Goal: Task Accomplishment & Management: Manage account settings

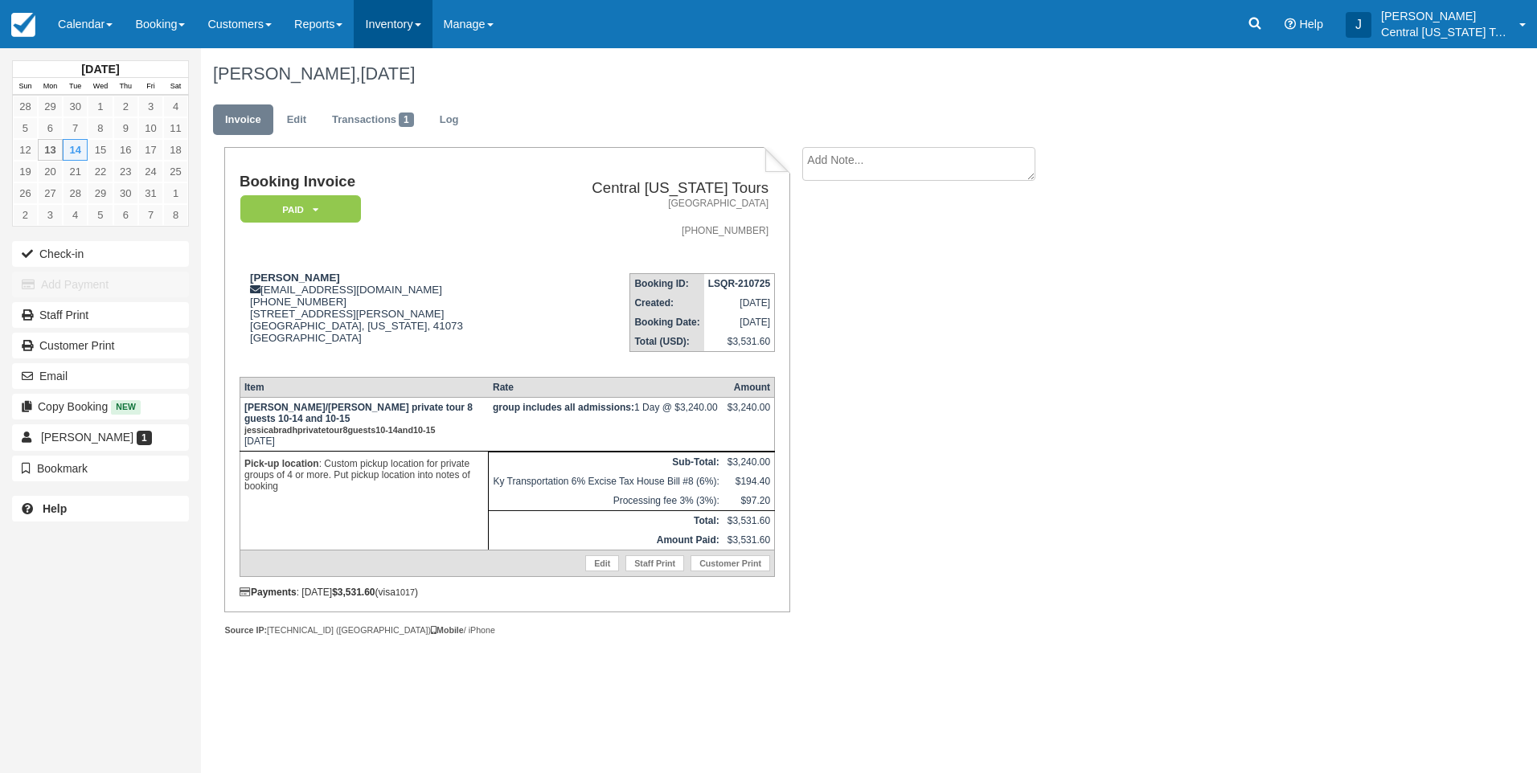
click at [395, 24] on link "Inventory" at bounding box center [393, 24] width 78 height 48
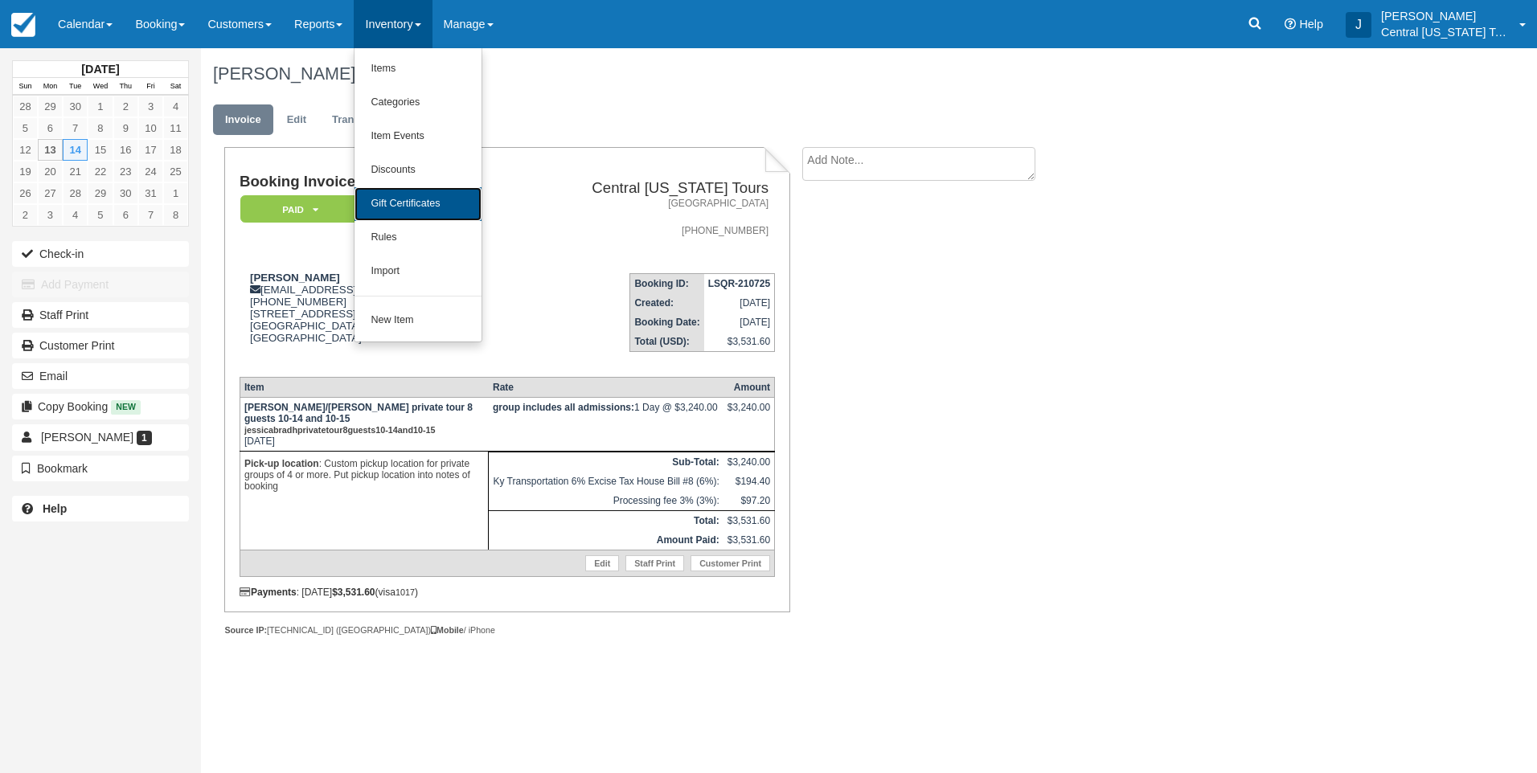
click at [435, 203] on link "Gift Certificates" at bounding box center [418, 204] width 127 height 34
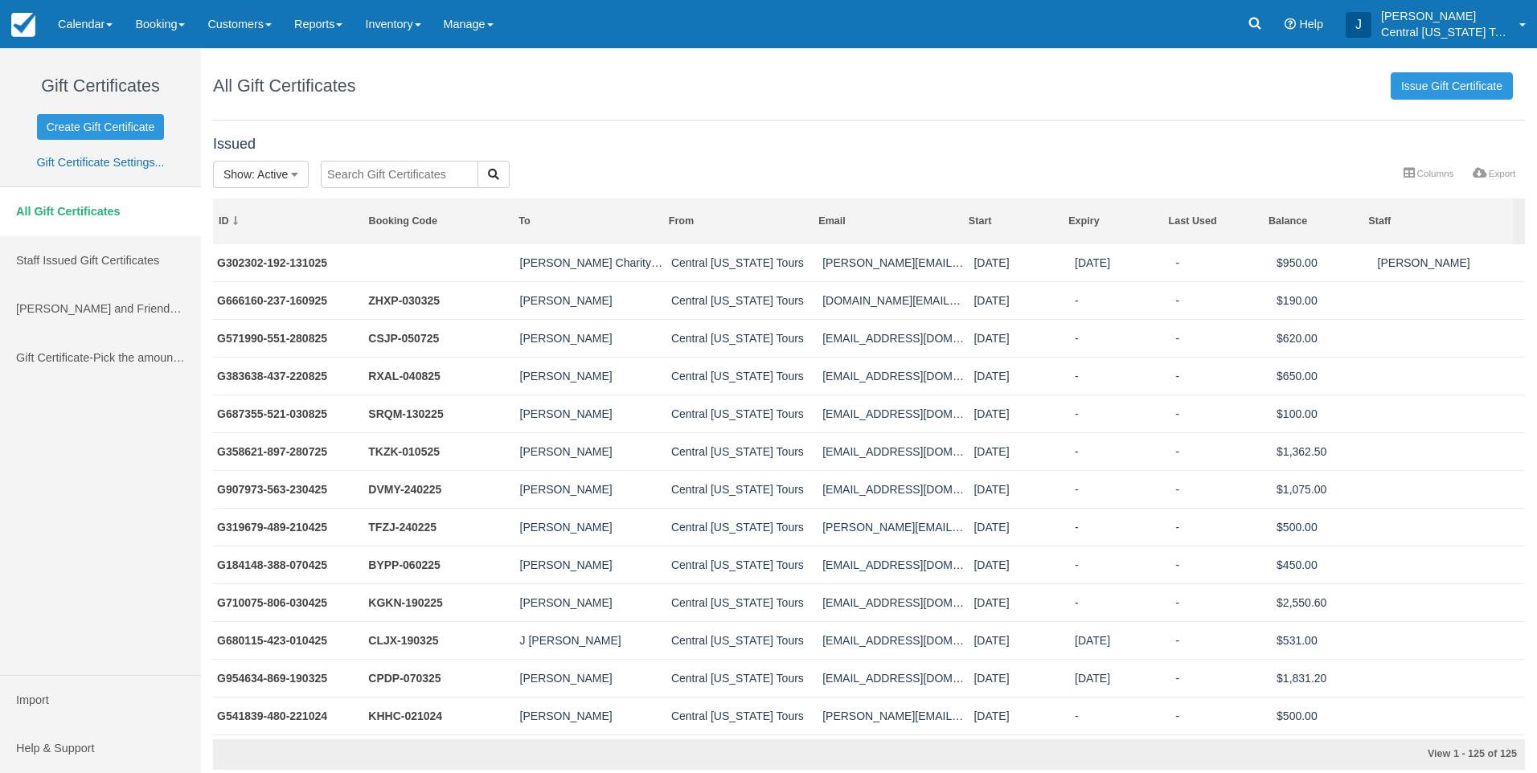
click at [379, 170] on input "text" at bounding box center [400, 174] width 158 height 27
type input "Patty"
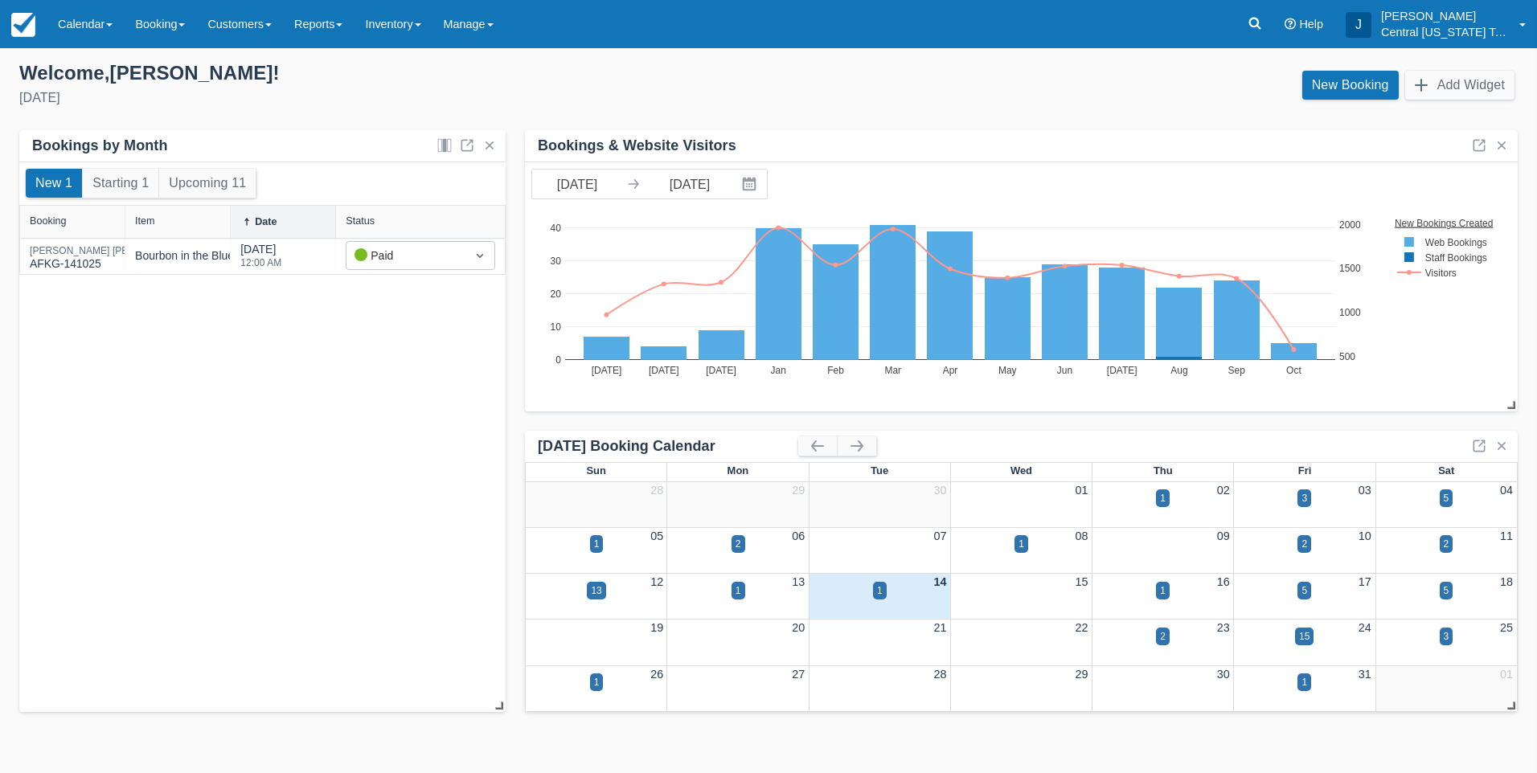
click at [241, 344] on div "New 1 Starting 1 Upcoming 11 Booking Item Date Status Doak Brollier AFKG-141025…" at bounding box center [262, 437] width 486 height 551
click at [406, 20] on link "Inventory" at bounding box center [393, 24] width 78 height 48
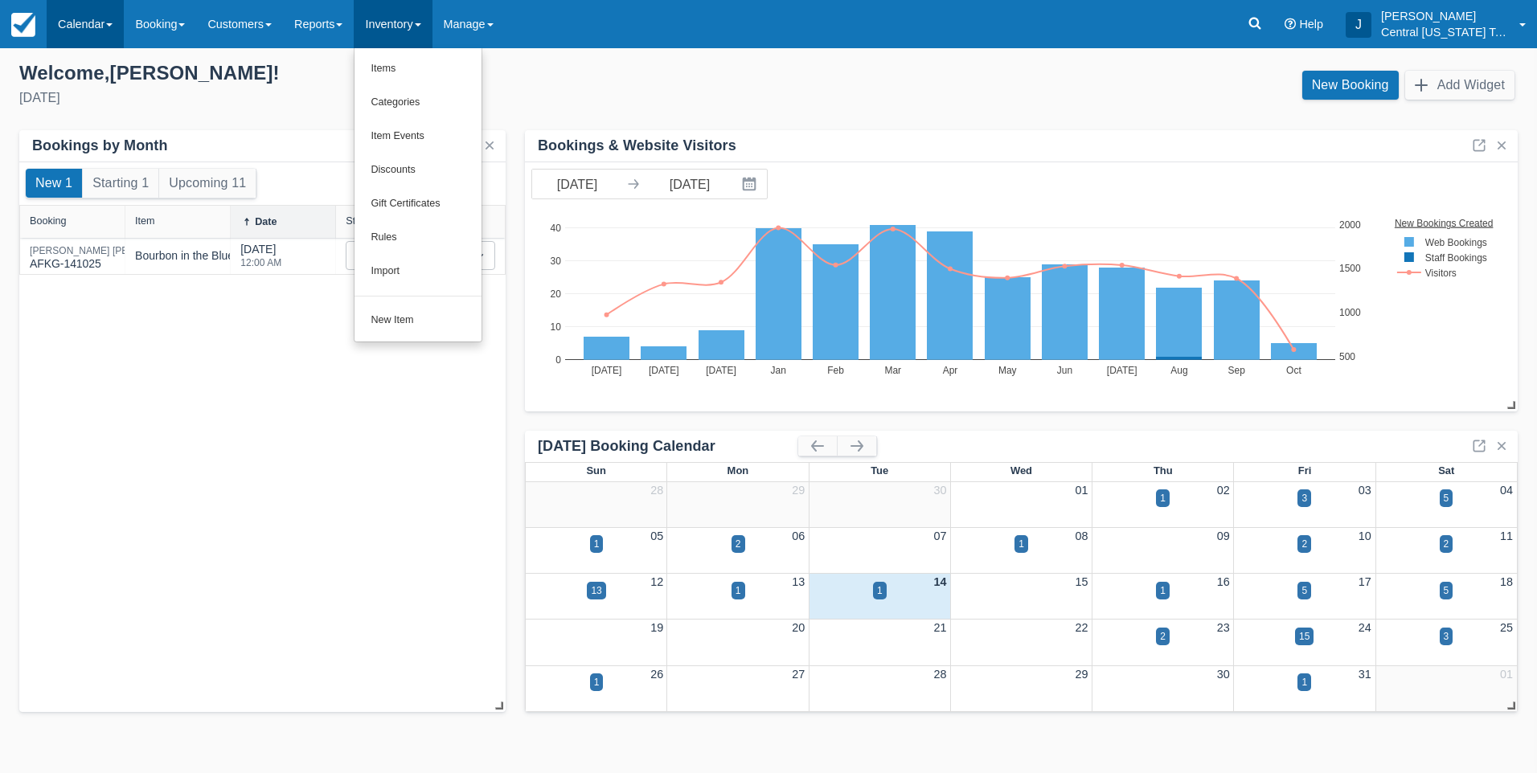
click at [82, 29] on link "Calendar" at bounding box center [85, 24] width 77 height 48
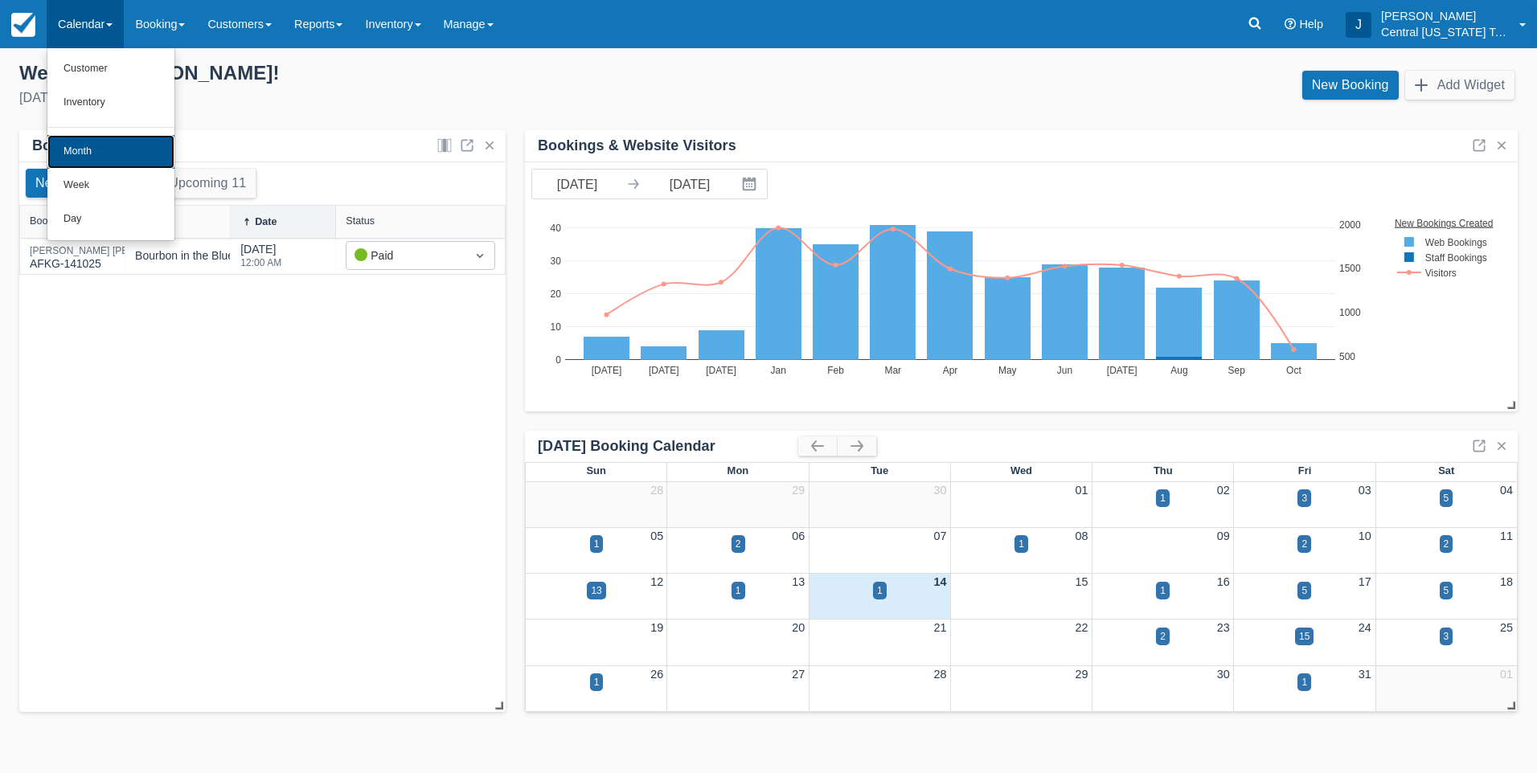
click at [95, 137] on link "Month" at bounding box center [110, 152] width 127 height 34
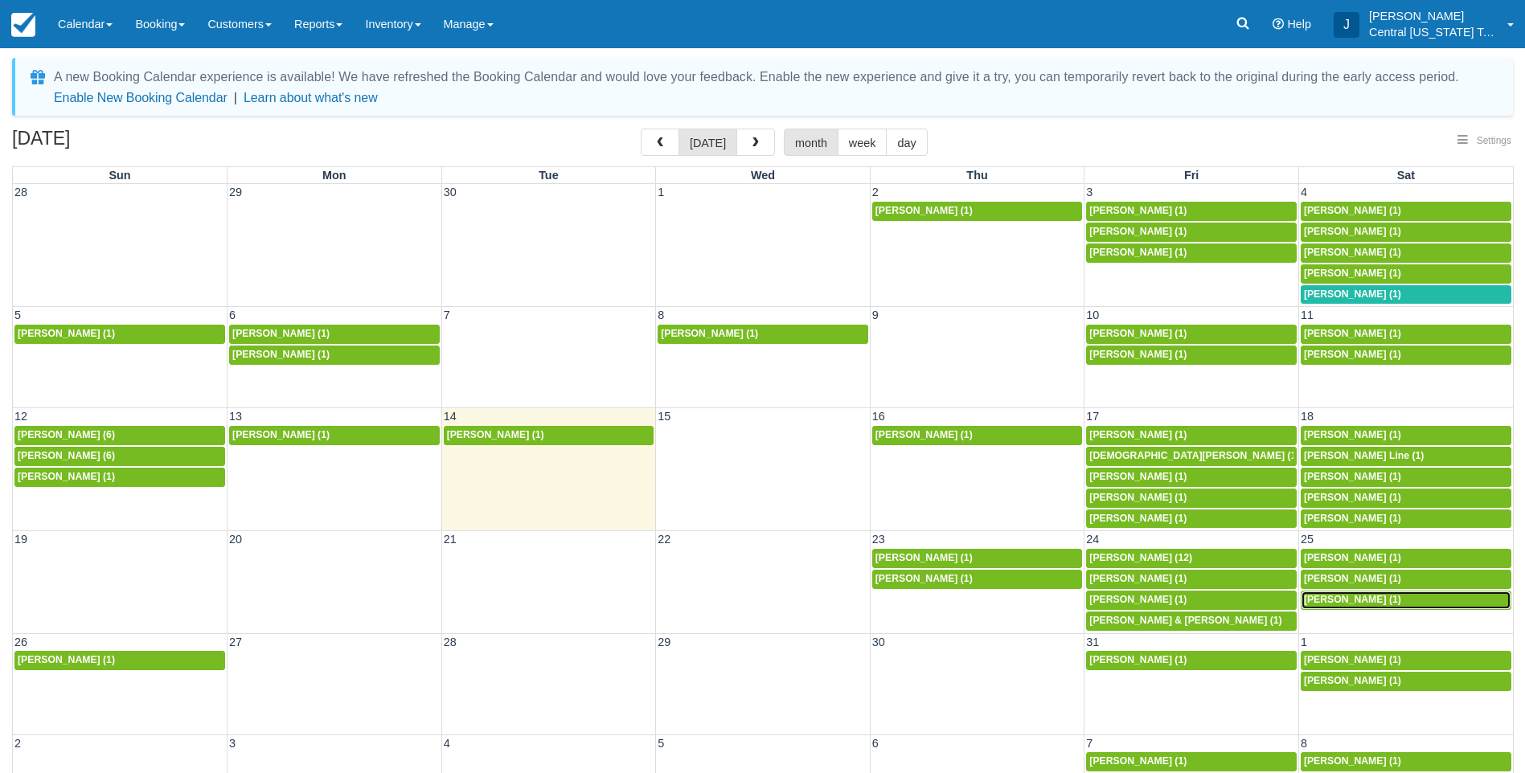
click at [1360, 602] on span "[PERSON_NAME] (1)" at bounding box center [1352, 599] width 97 height 11
click at [1363, 584] on span "[PERSON_NAME] (1)" at bounding box center [1352, 578] width 97 height 11
click at [1362, 556] on span "[PERSON_NAME] (1)" at bounding box center [1352, 557] width 97 height 11
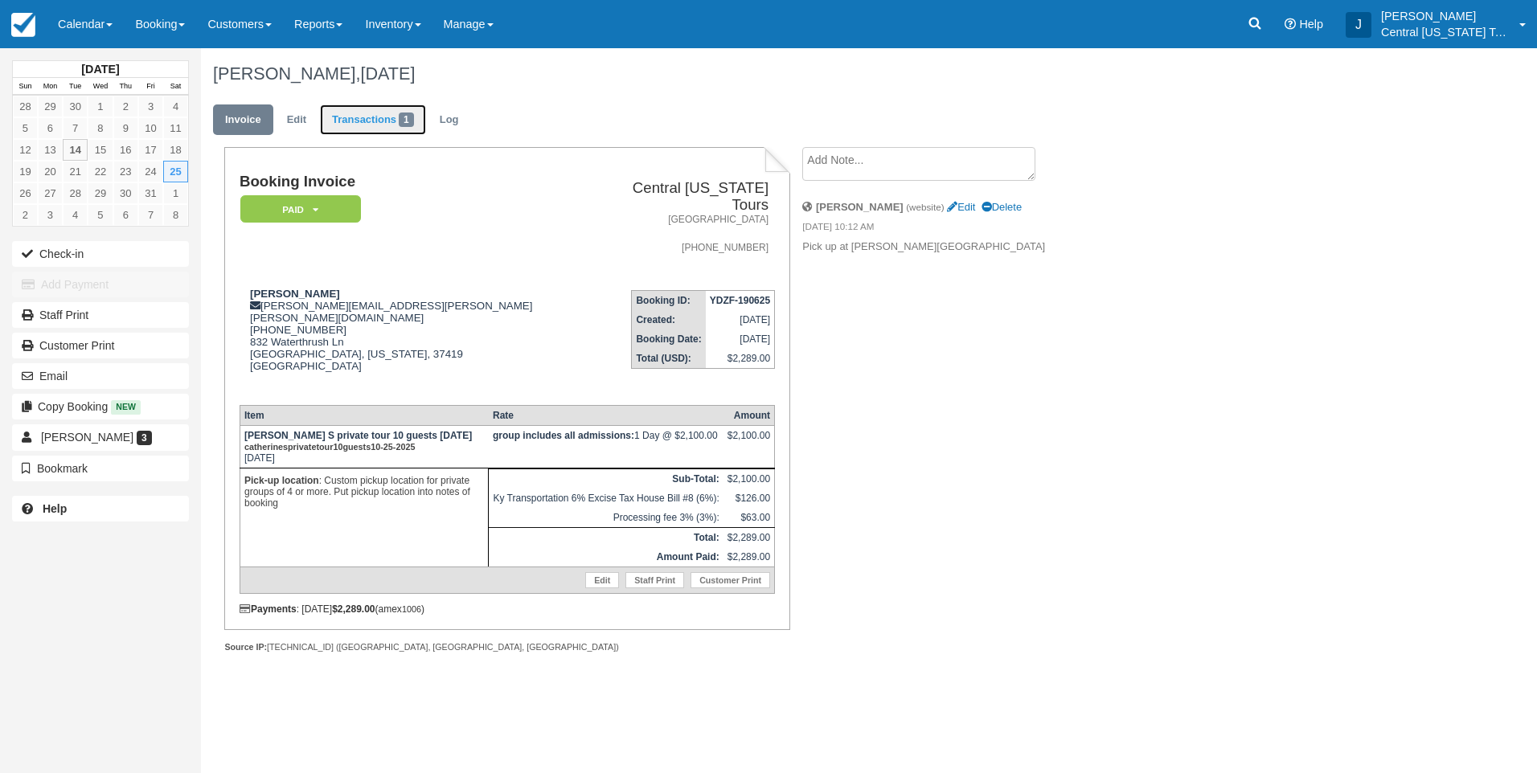
click at [399, 120] on link "Transactions 1" at bounding box center [373, 120] width 106 height 31
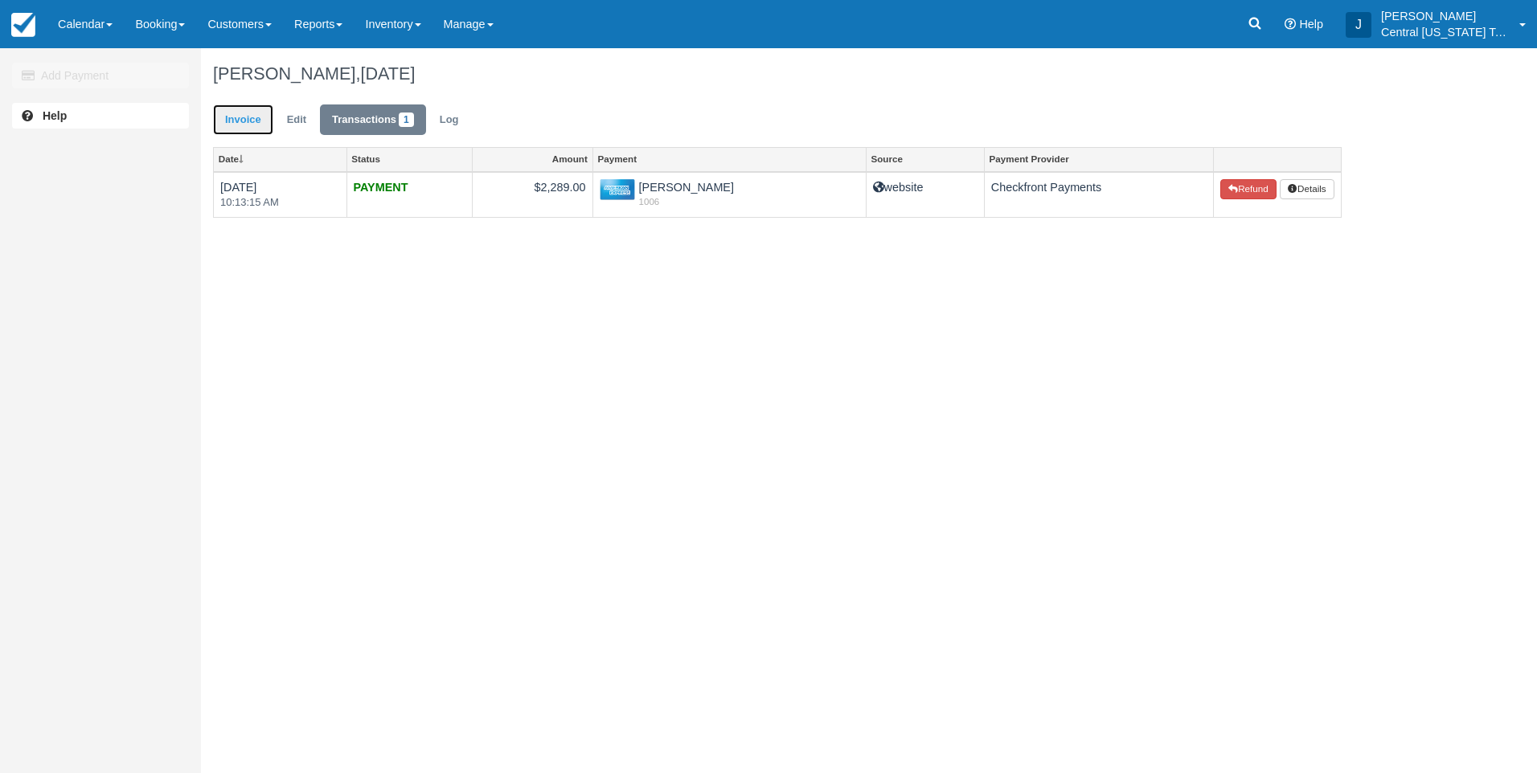
click at [257, 119] on link "Invoice" at bounding box center [243, 120] width 60 height 31
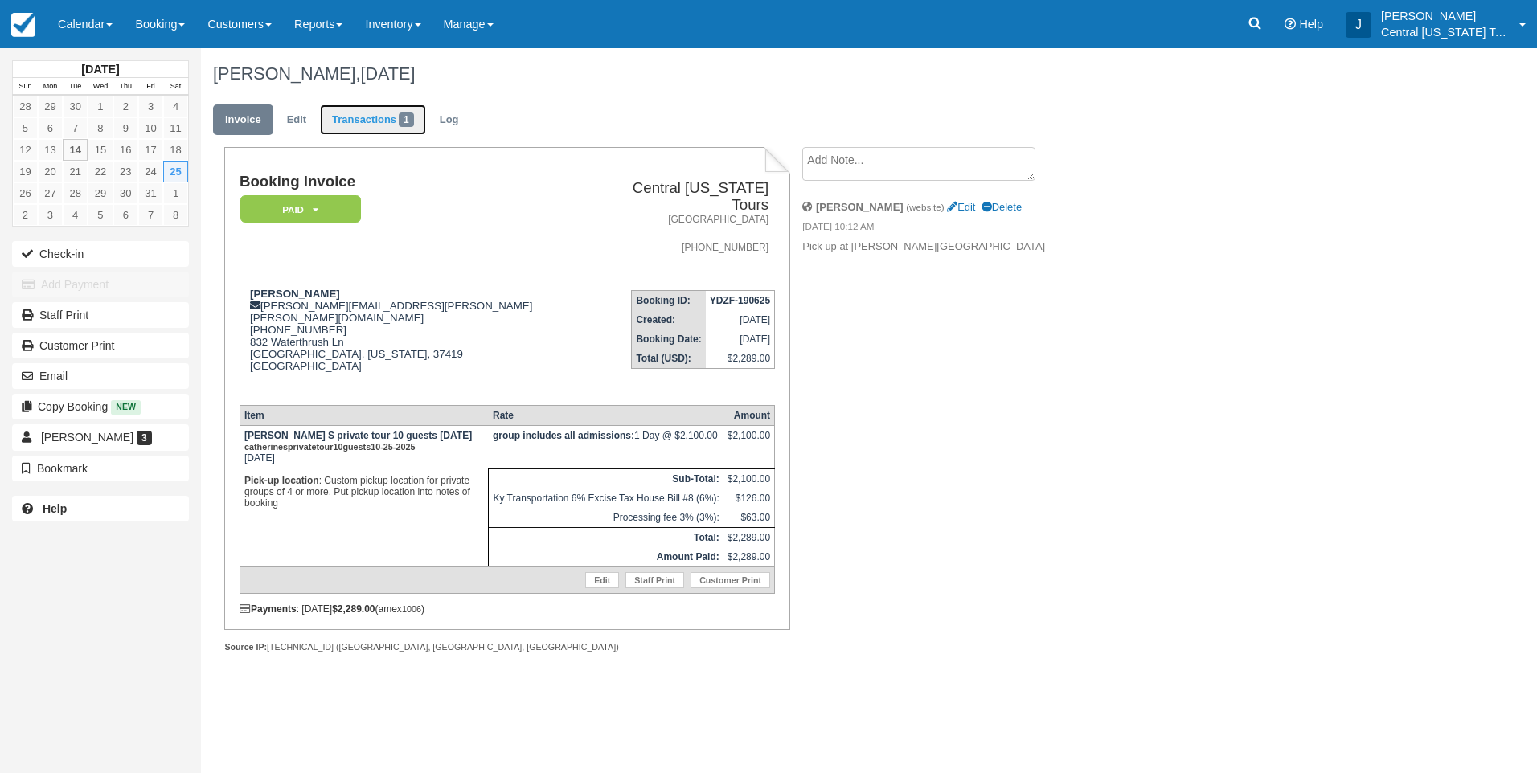
click at [379, 124] on link "Transactions 1" at bounding box center [373, 120] width 106 height 31
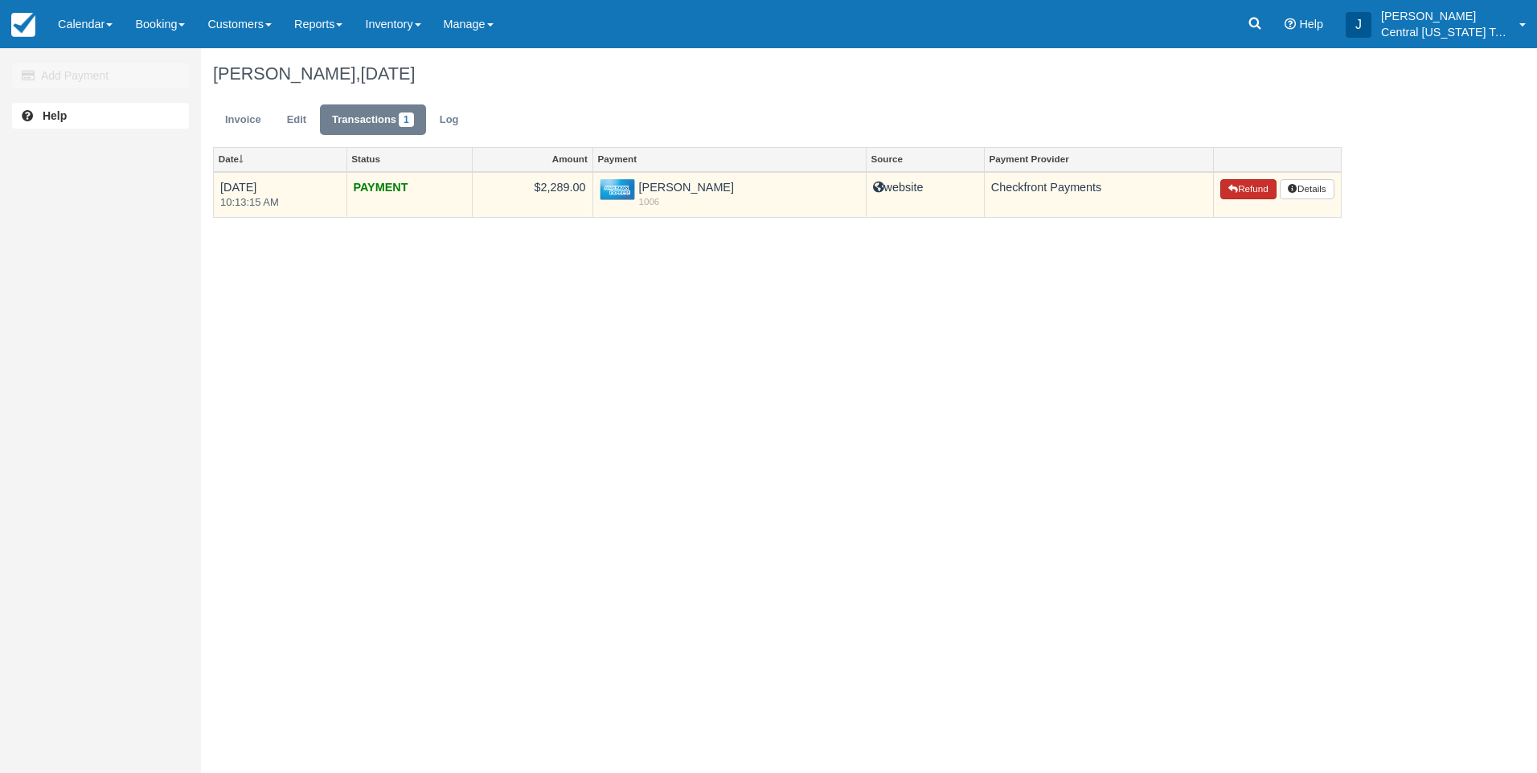
click at [1244, 187] on button "Refund" at bounding box center [1248, 189] width 56 height 21
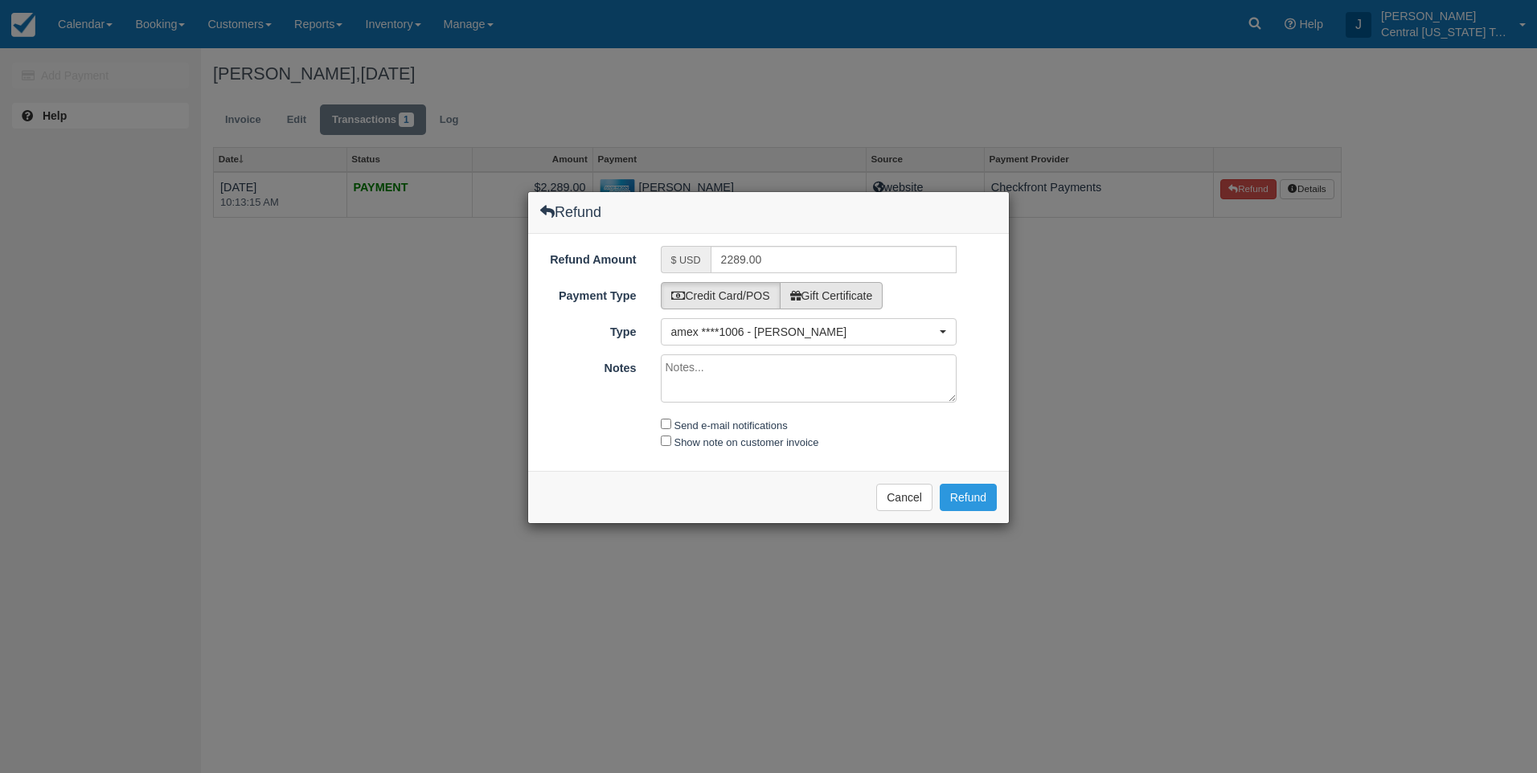
click at [836, 292] on label "Gift Certificate" at bounding box center [832, 295] width 104 height 27
radio input "true"
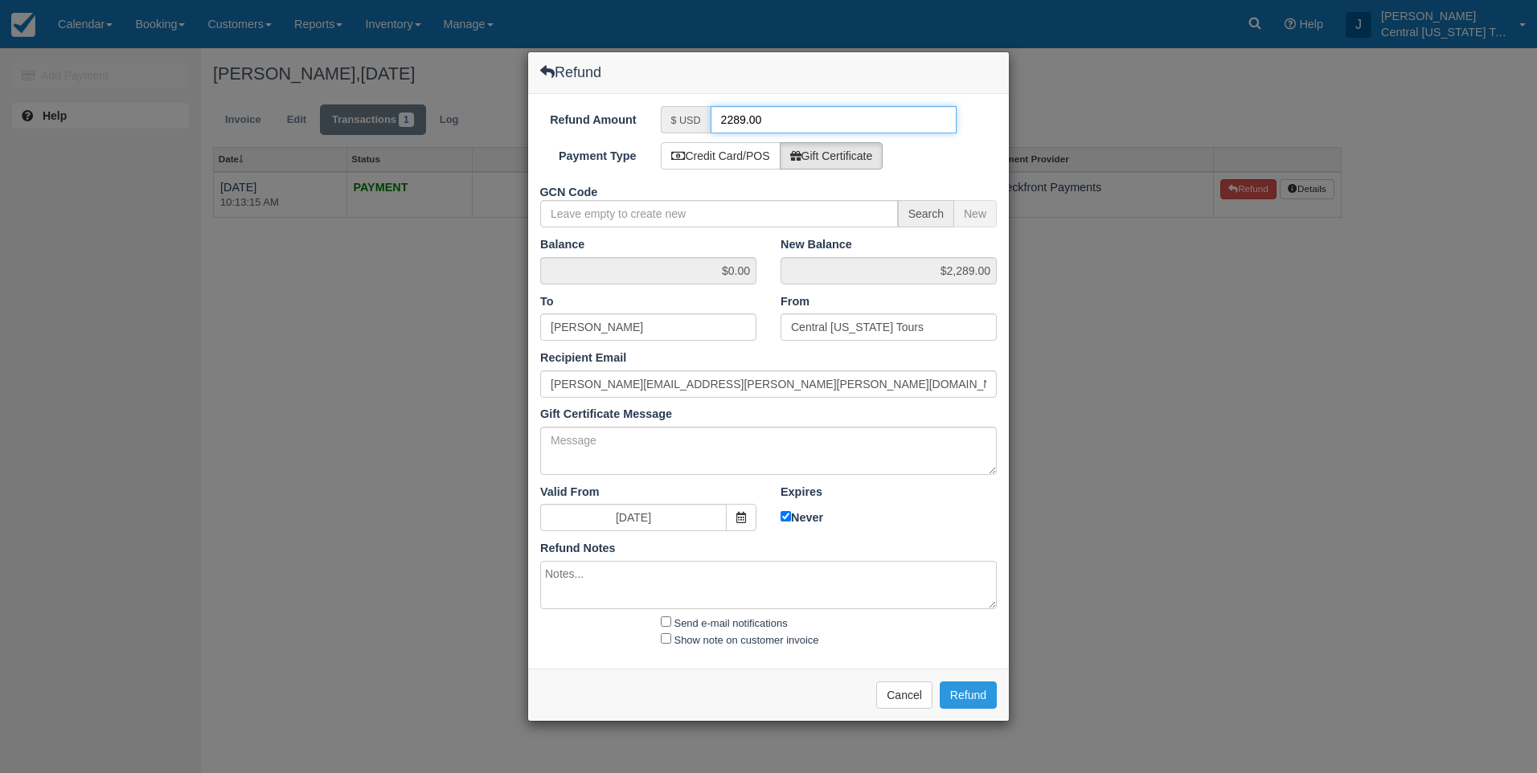
click at [774, 121] on input "2289.00" at bounding box center [834, 119] width 247 height 27
drag, startPoint x: 812, startPoint y: 114, endPoint x: 647, endPoint y: 135, distance: 166.1
click at [647, 135] on div "Refund Amount $ USD 2289.00 Payment Type Credit Card/POS Gift Certificate GCN C…" at bounding box center [768, 381] width 481 height 575
type input "420"
click at [882, 155] on label "Gift Certificate" at bounding box center [832, 155] width 104 height 27
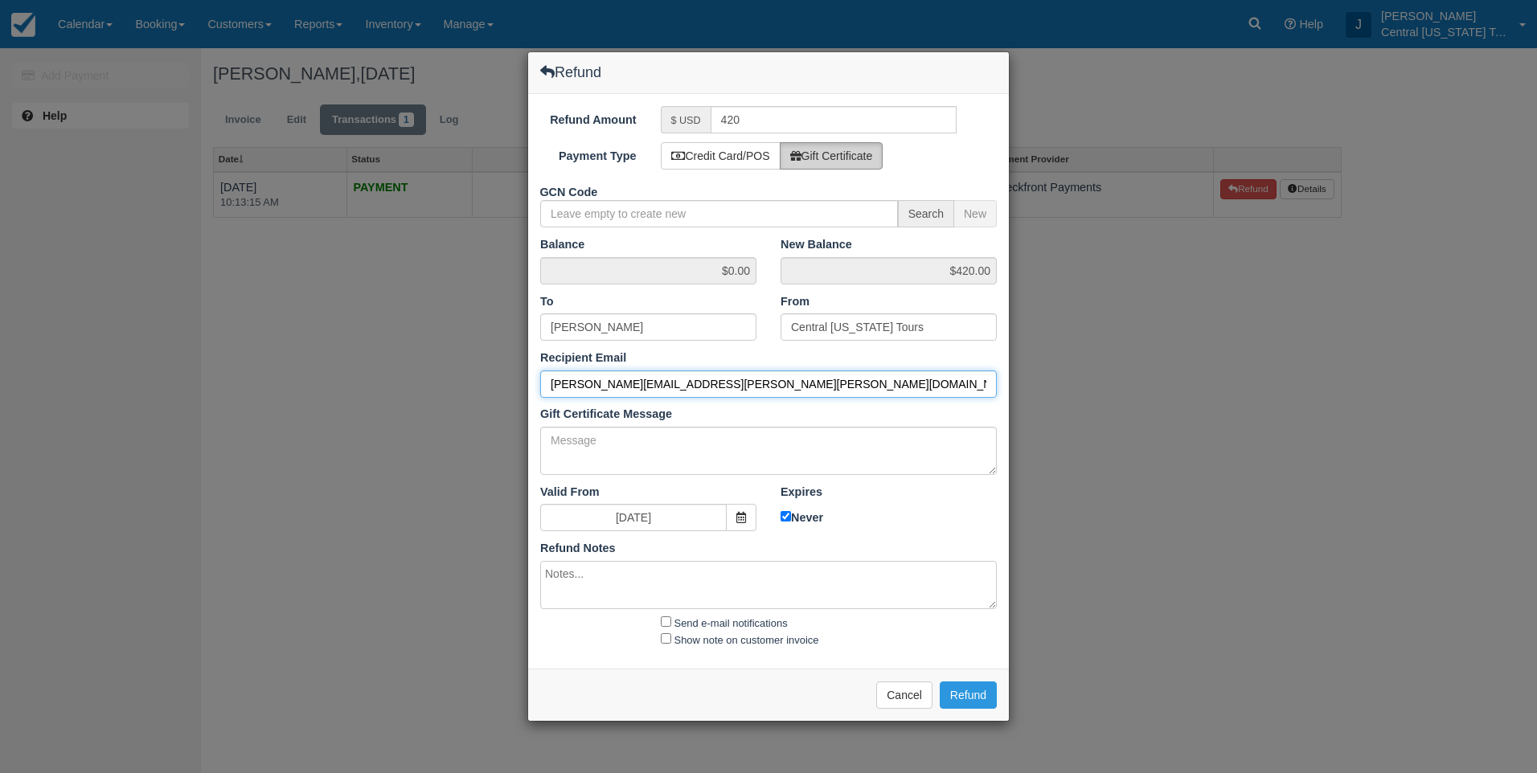
click at [724, 379] on input "catherine.stadel@hyatt.com" at bounding box center [768, 384] width 457 height 27
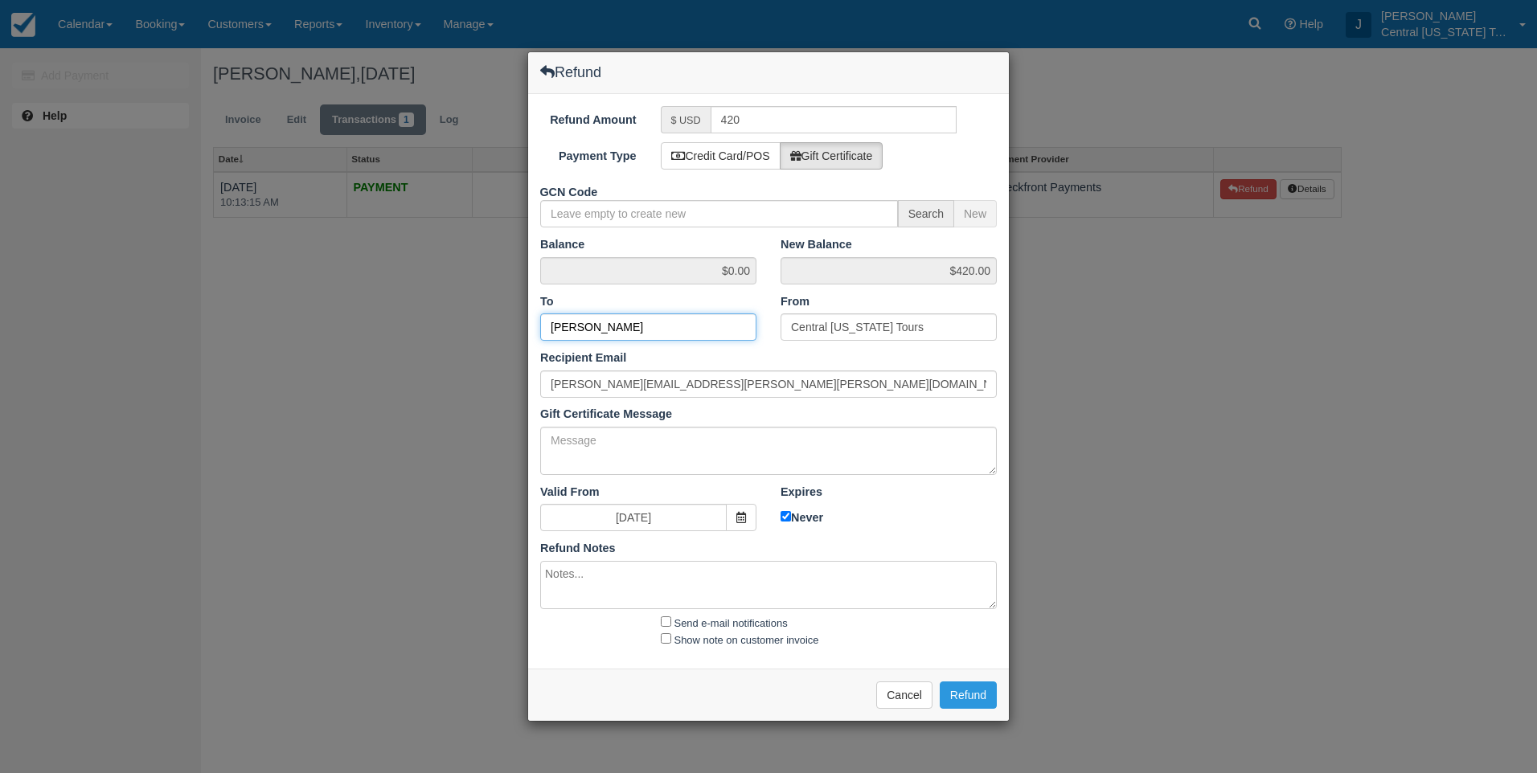
drag, startPoint x: 686, startPoint y: 326, endPoint x: 459, endPoint y: 335, distance: 226.9
click at [462, 337] on div "Refund Refund Amount $ USD 420 Payment Type Credit Card/POS Gift Certificate GC…" at bounding box center [768, 386] width 1537 height 773
type input "Brad Minton"
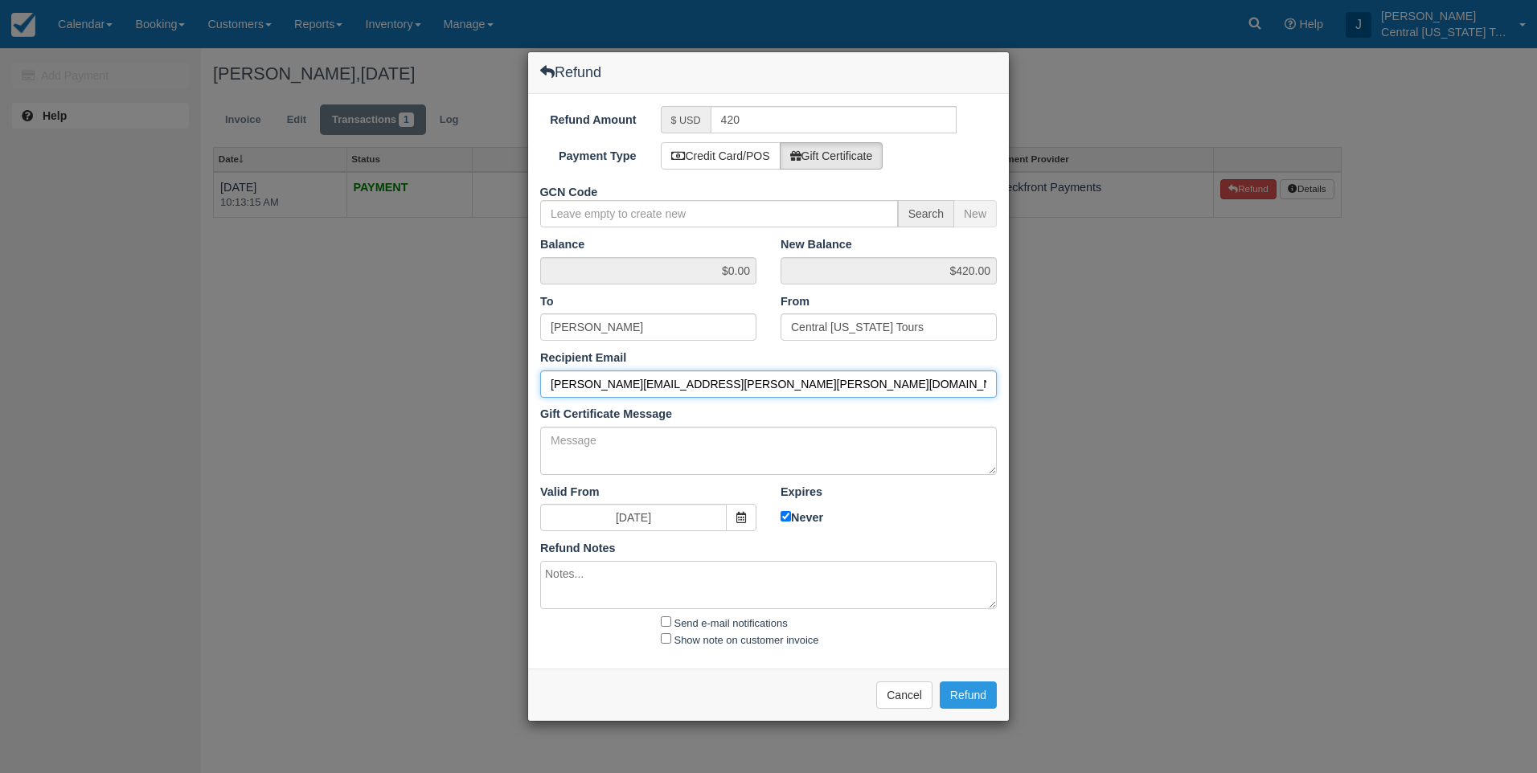
drag, startPoint x: 715, startPoint y: 381, endPoint x: 338, endPoint y: 379, distance: 376.2
click at [346, 386] on div "Refund Refund Amount $ USD 420 Payment Type Credit Card/POS Gift Certificate GC…" at bounding box center [768, 386] width 1537 height 773
type input "brad.minton@gmail.com"
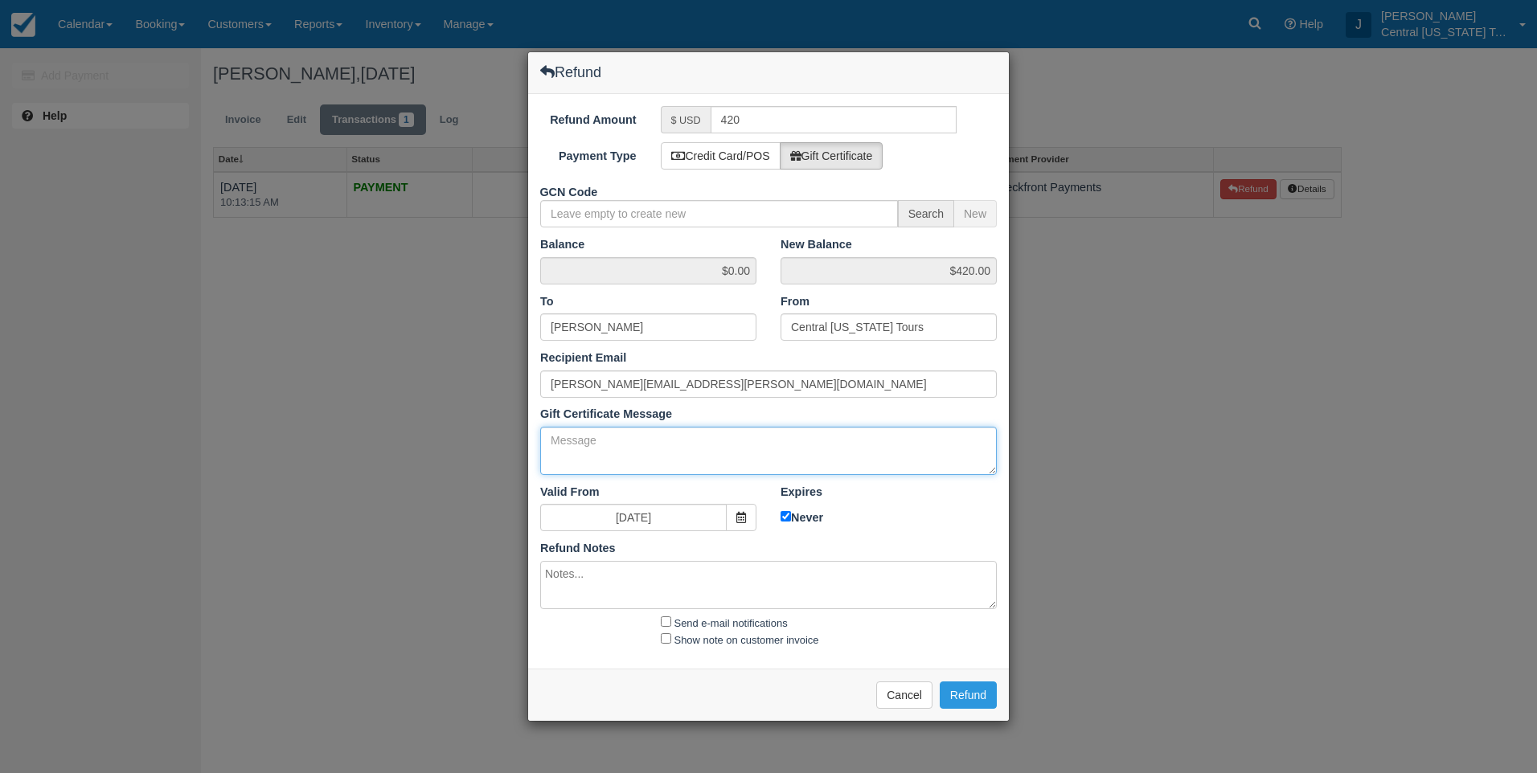
click at [617, 452] on textarea "Gift Certificate Message" at bounding box center [768, 451] width 457 height 48
type textarea "F"
type textarea "c"
type textarea "Cancellation for 2 guests in October"
click at [643, 580] on textarea at bounding box center [768, 585] width 457 height 48
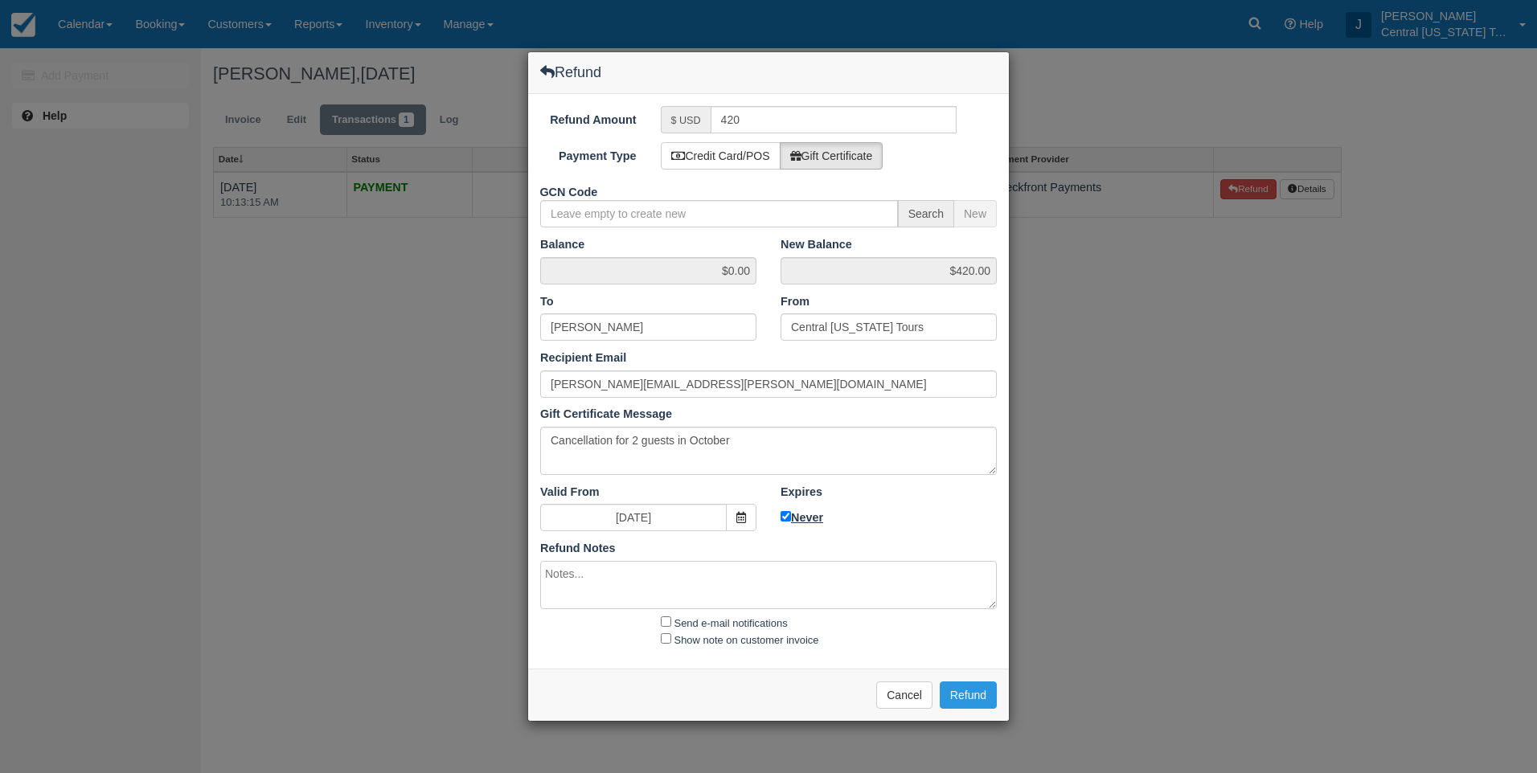
click at [795, 518] on label "Never" at bounding box center [889, 517] width 216 height 18
click at [791, 518] on input "Never" at bounding box center [786, 516] width 10 height 10
checkbox input "false"
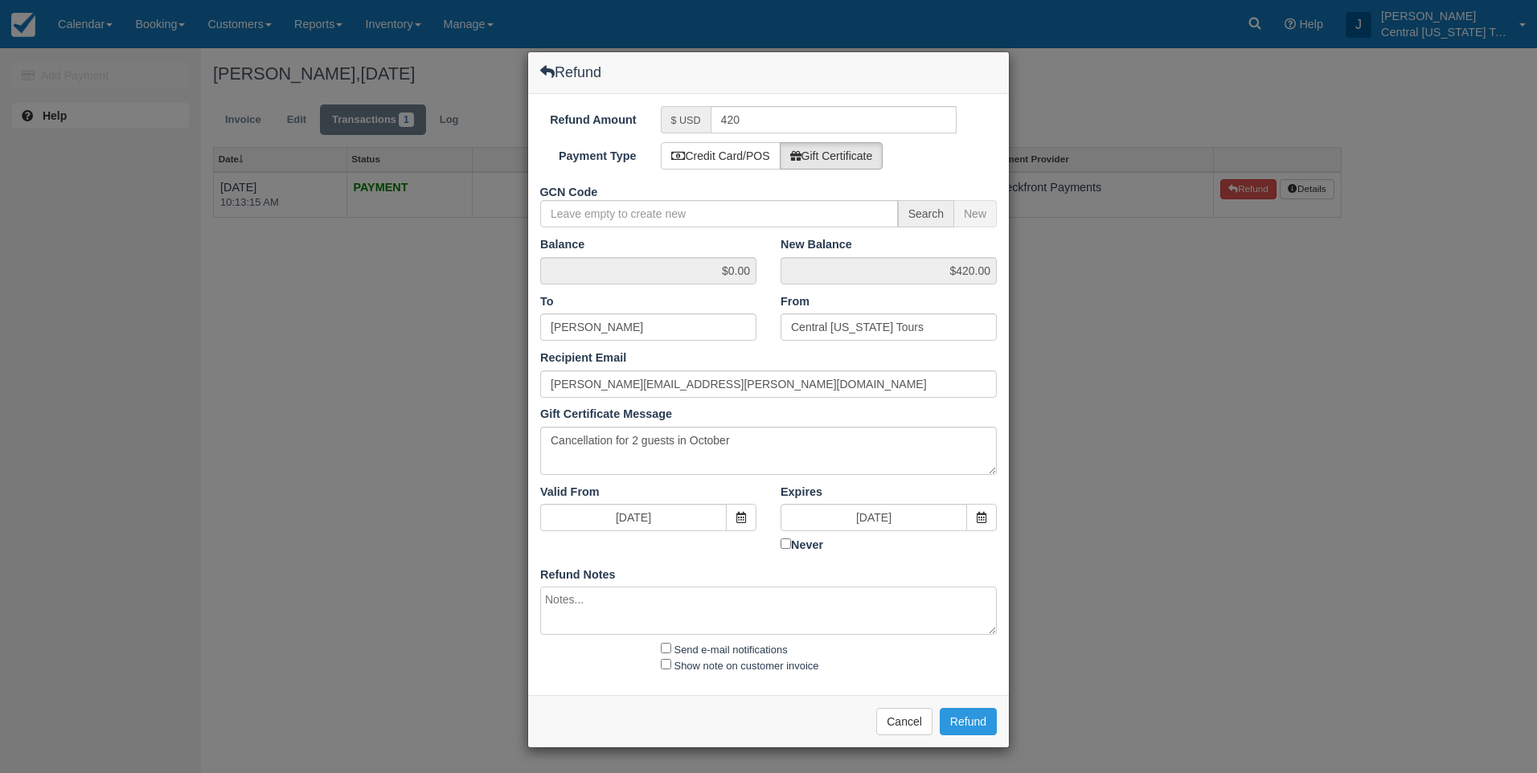
click at [600, 600] on textarea at bounding box center [768, 611] width 457 height 48
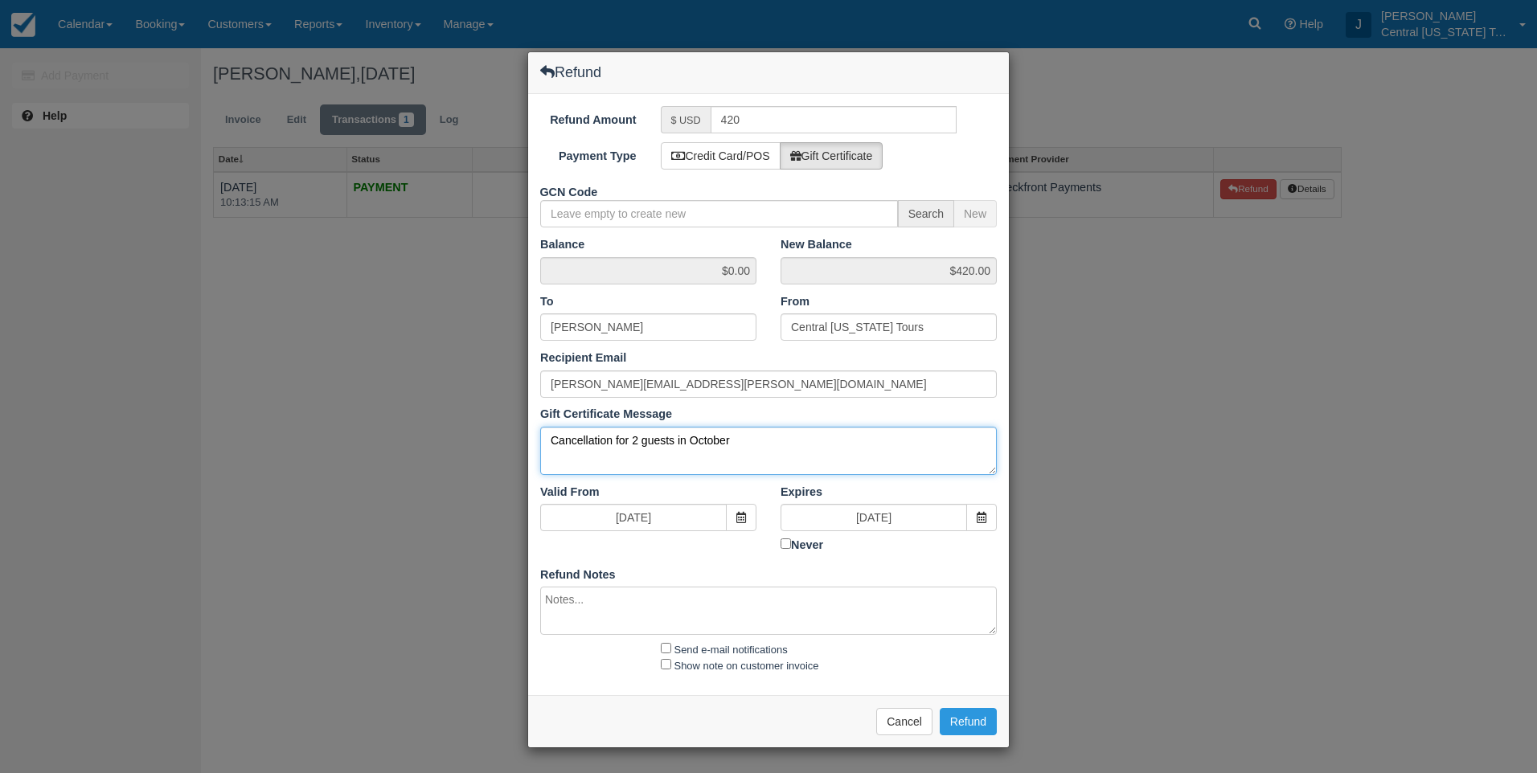
drag, startPoint x: 755, startPoint y: 445, endPoint x: 440, endPoint y: 441, distance: 315.1
click at [441, 441] on div "Refund Refund Amount $ USD 420 Payment Type Credit Card/POS Gift Certificate GC…" at bounding box center [768, 386] width 1537 height 773
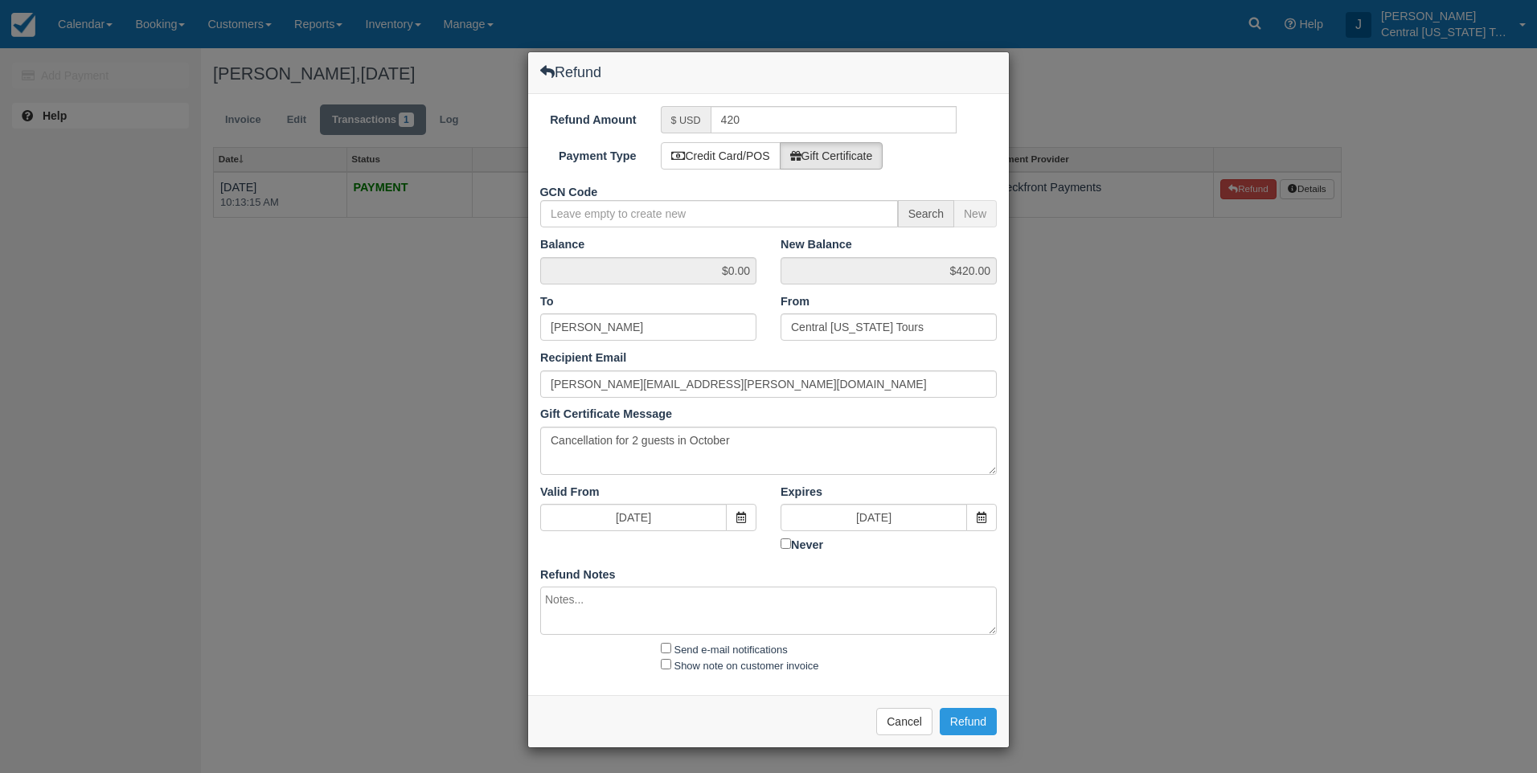
click at [637, 608] on textarea at bounding box center [768, 611] width 457 height 48
paste textarea "Cancellation for 2 guests in October"
type textarea "Cancellation for 2 guests in October"
click at [755, 117] on input "420" at bounding box center [834, 119] width 247 height 27
click at [753, 125] on input "420" at bounding box center [834, 119] width 247 height 27
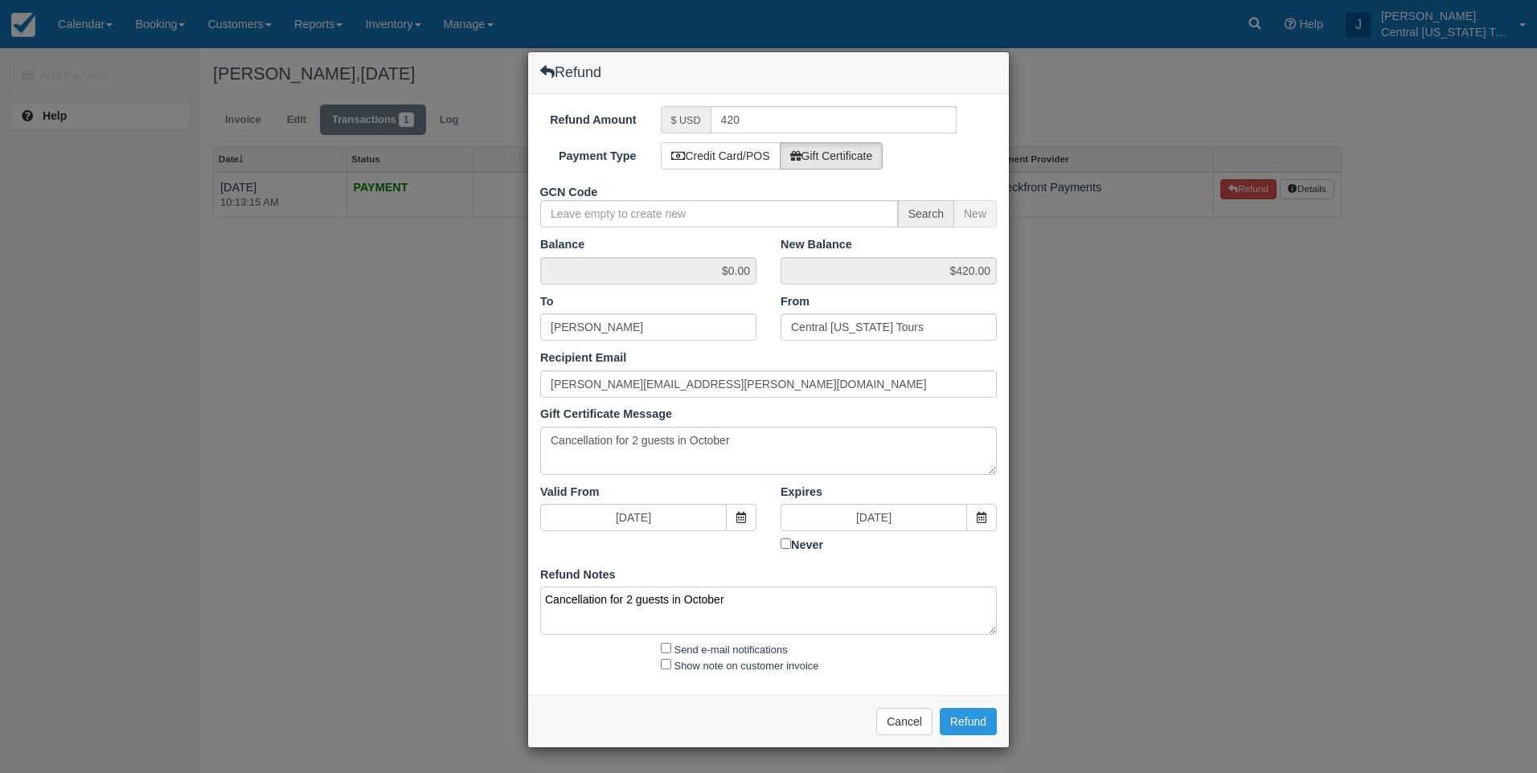
click at [736, 612] on textarea "Cancellation for 2 guests in October" at bounding box center [768, 611] width 457 height 48
drag, startPoint x: 973, startPoint y: 725, endPoint x: 685, endPoint y: 704, distance: 288.5
click at [689, 717] on div "Please wait while the refund is processed ... Cancel Refund" at bounding box center [768, 721] width 481 height 52
click at [664, 646] on input "Send e-mail notifications" at bounding box center [666, 648] width 10 height 10
checkbox input "true"
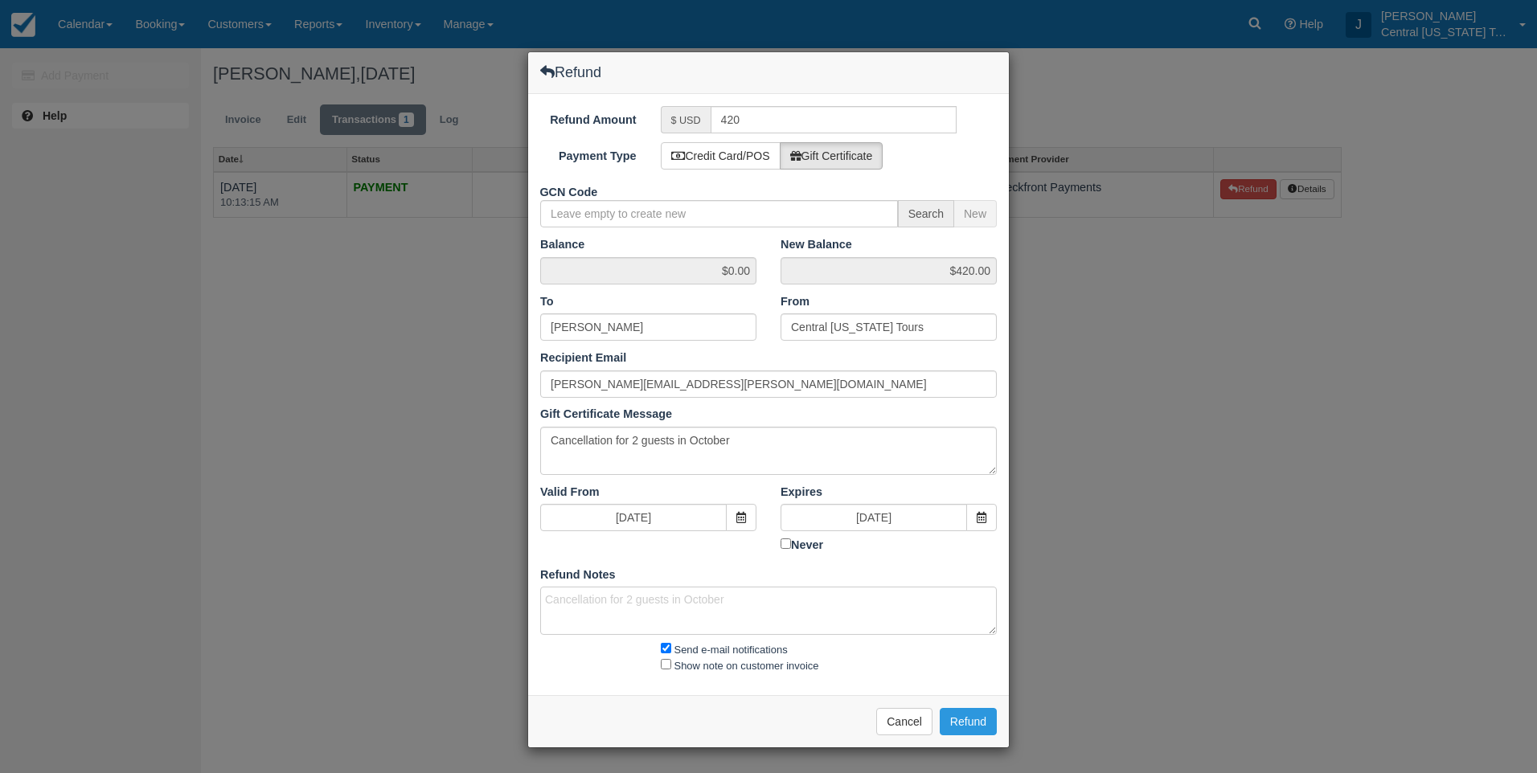
click at [664, 662] on div "Show note on customer invoice" at bounding box center [809, 666] width 321 height 17
click at [672, 665] on div "Show note on customer invoice" at bounding box center [809, 666] width 321 height 17
click at [664, 667] on input "Show note on customer invoice" at bounding box center [666, 664] width 10 height 10
checkbox input "true"
click at [980, 724] on button "Refund" at bounding box center [968, 721] width 57 height 27
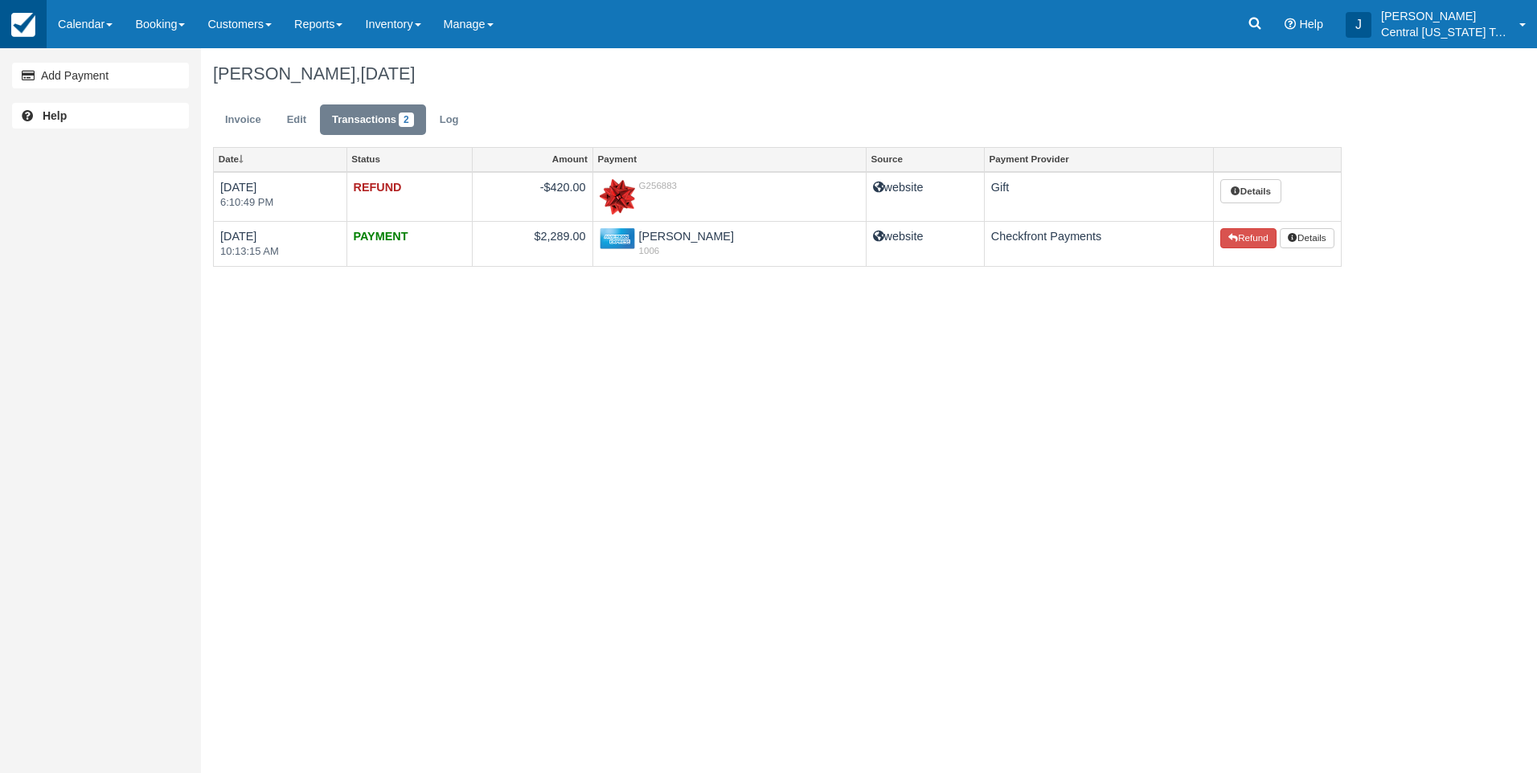
click at [36, 26] on link at bounding box center [23, 24] width 47 height 48
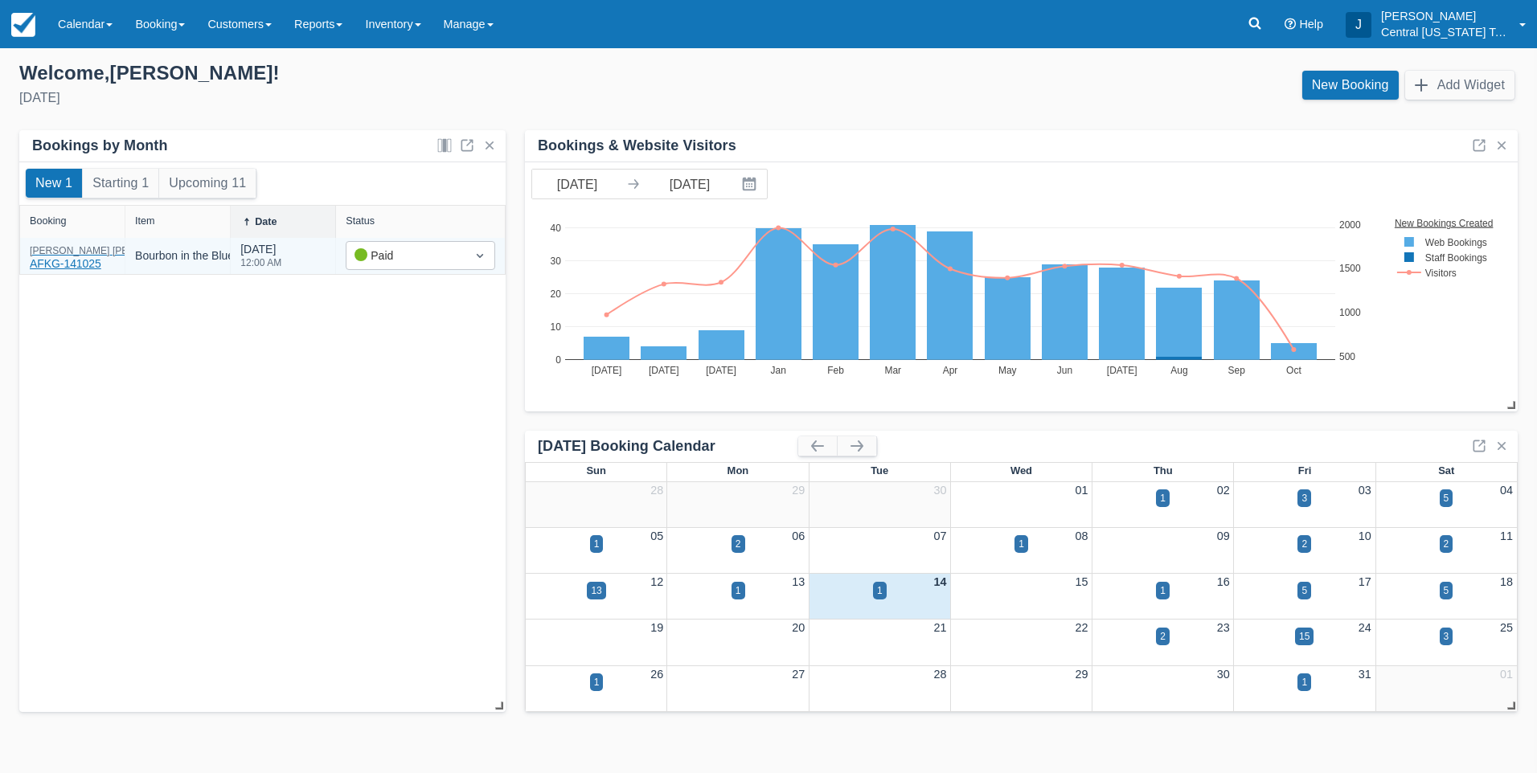
click at [73, 256] on div "Doak Brollier AFKG-141025" at bounding box center [111, 259] width 162 height 27
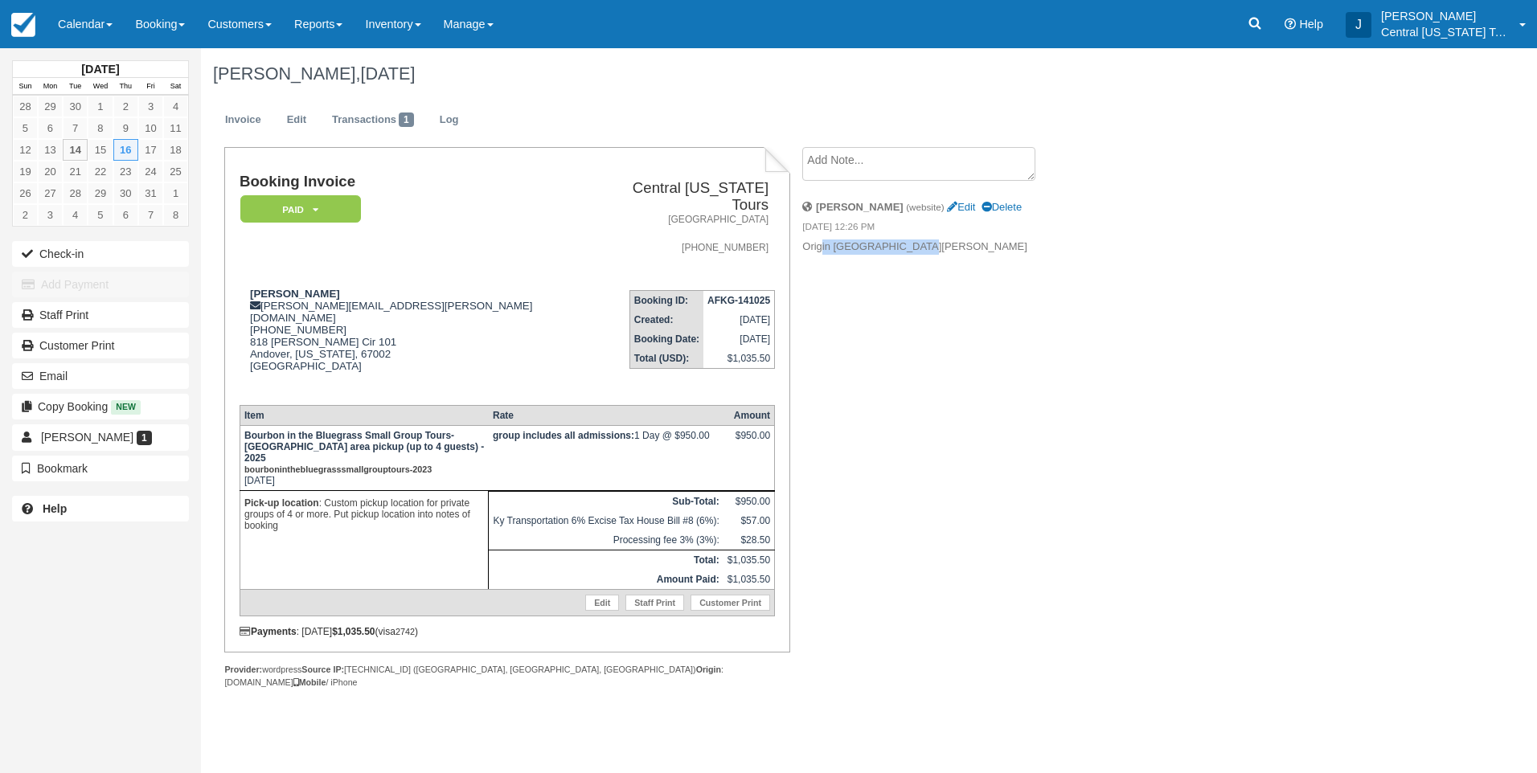
drag, startPoint x: 821, startPoint y: 240, endPoint x: 1011, endPoint y: 254, distance: 191.0
click at [1011, 253] on p "Origin [GEOGRAPHIC_DATA][PERSON_NAME]" at bounding box center [937, 247] width 271 height 15
drag, startPoint x: 1011, startPoint y: 254, endPoint x: 1092, endPoint y: 384, distance: 153.0
click at [1089, 379] on div "[PERSON_NAME], [DATE] Invoice Edit Transactions 1 Log Booking Invoice Paid   Pe…" at bounding box center [777, 385] width 1153 height 675
click at [1092, 385] on div "[PERSON_NAME], [DATE] Invoice Edit Transactions 1 Log Booking Invoice Paid   Pe…" at bounding box center [777, 385] width 1153 height 675
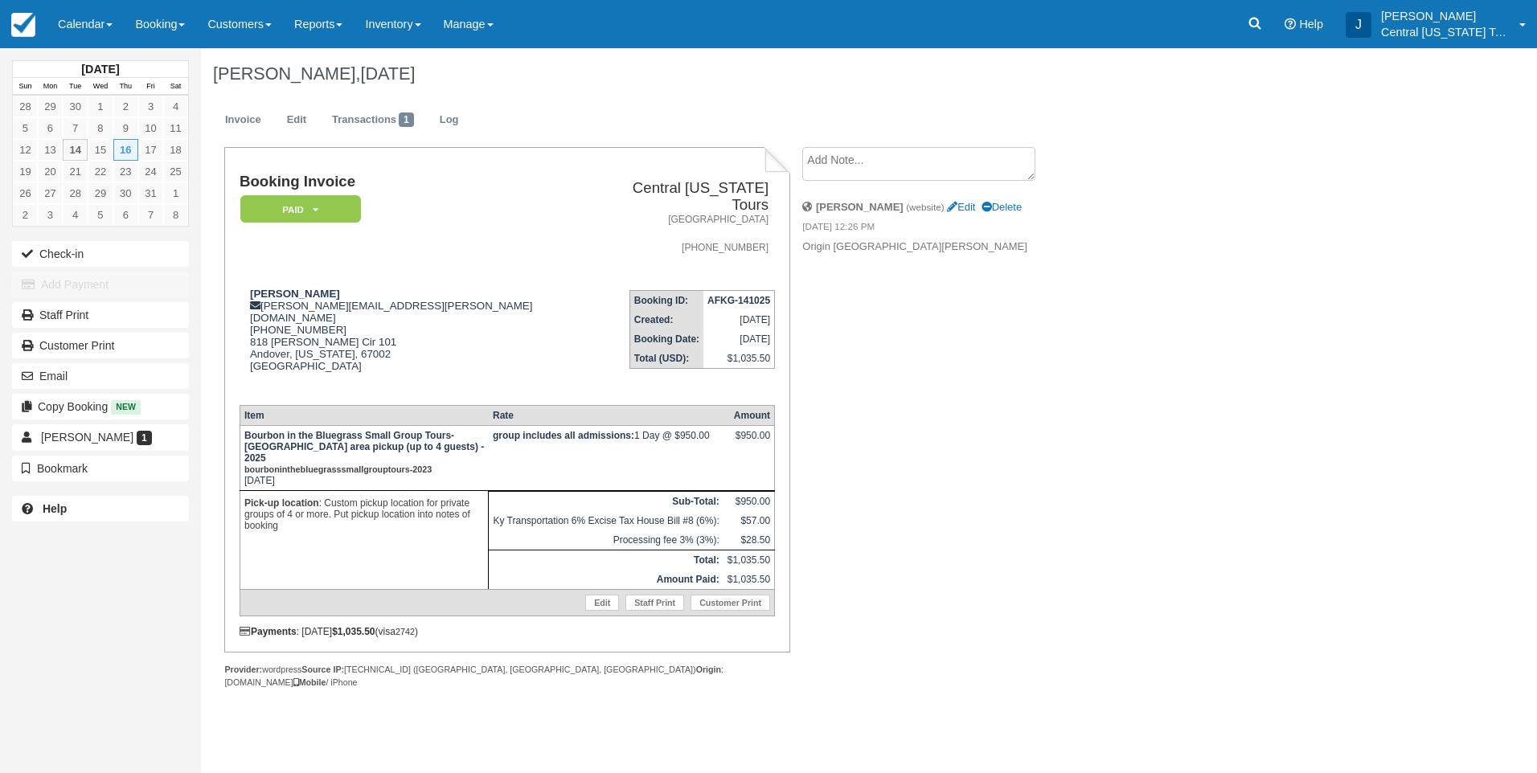
click at [974, 420] on div "Booking Invoice Paid   Pending Reserved Deposit Waiting Cancelled Central [US_S…" at bounding box center [643, 435] width 884 height 576
